Goal: Find specific page/section: Find specific page/section

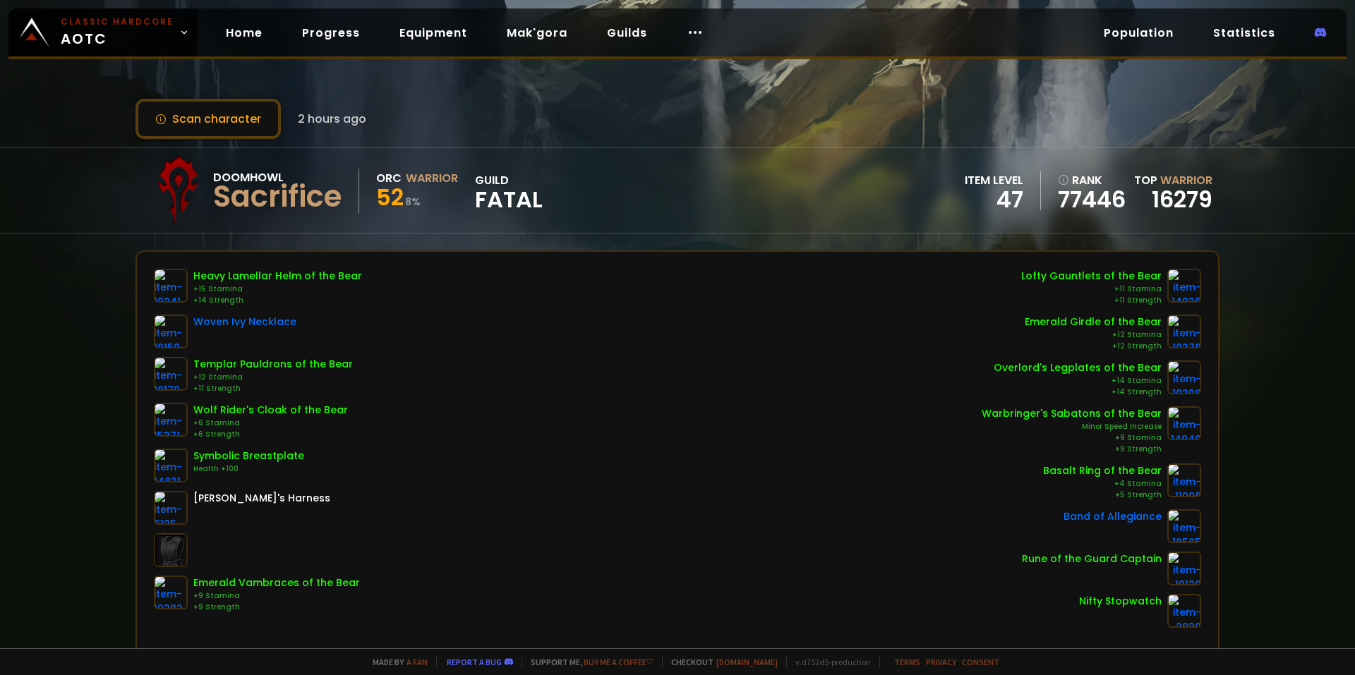
scroll to position [212, 0]
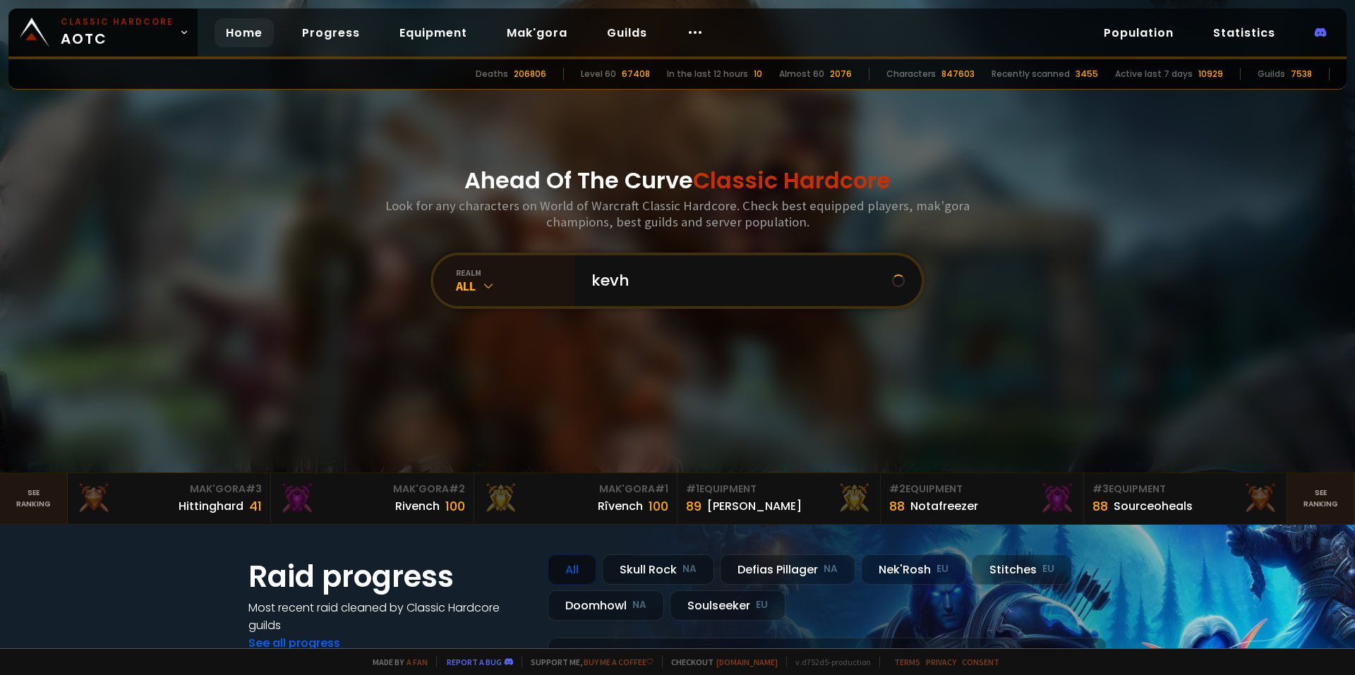
type input "kevho"
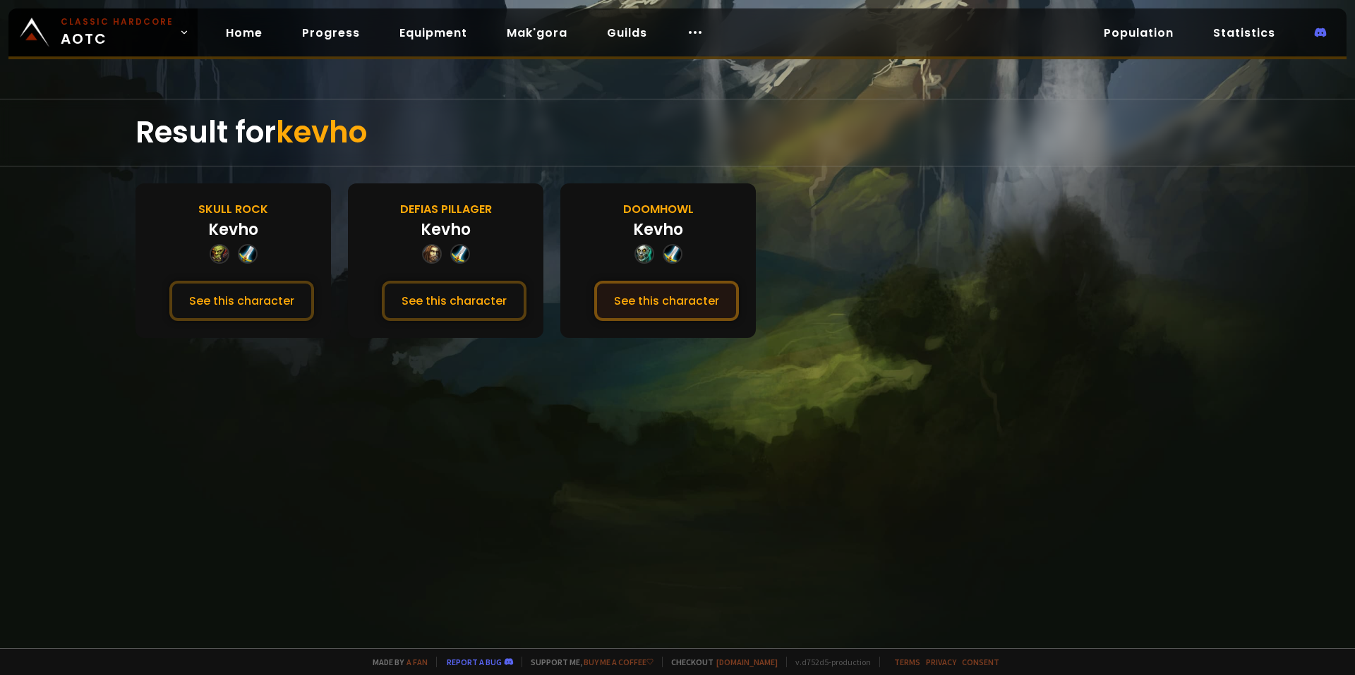
click at [632, 292] on button "See this character" at bounding box center [666, 301] width 145 height 40
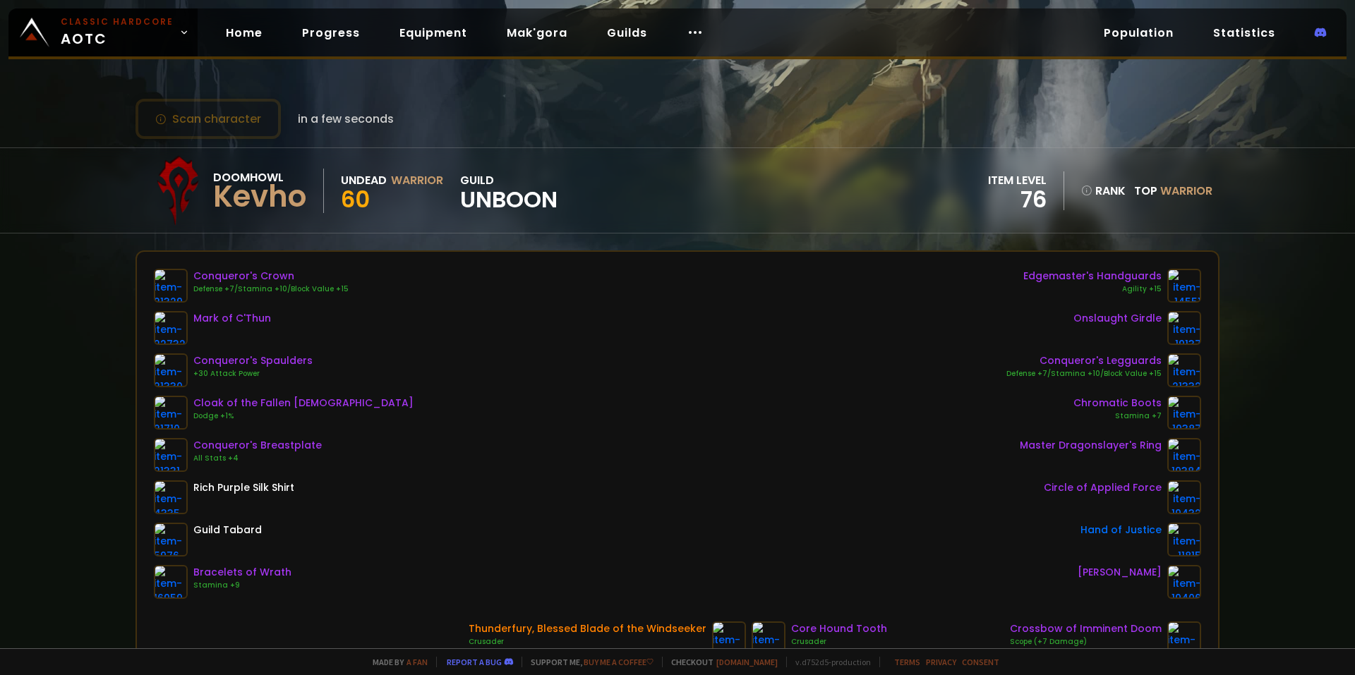
click at [536, 179] on div "guild Unboon" at bounding box center [508, 190] width 97 height 39
